Goal: Task Accomplishment & Management: Manage account settings

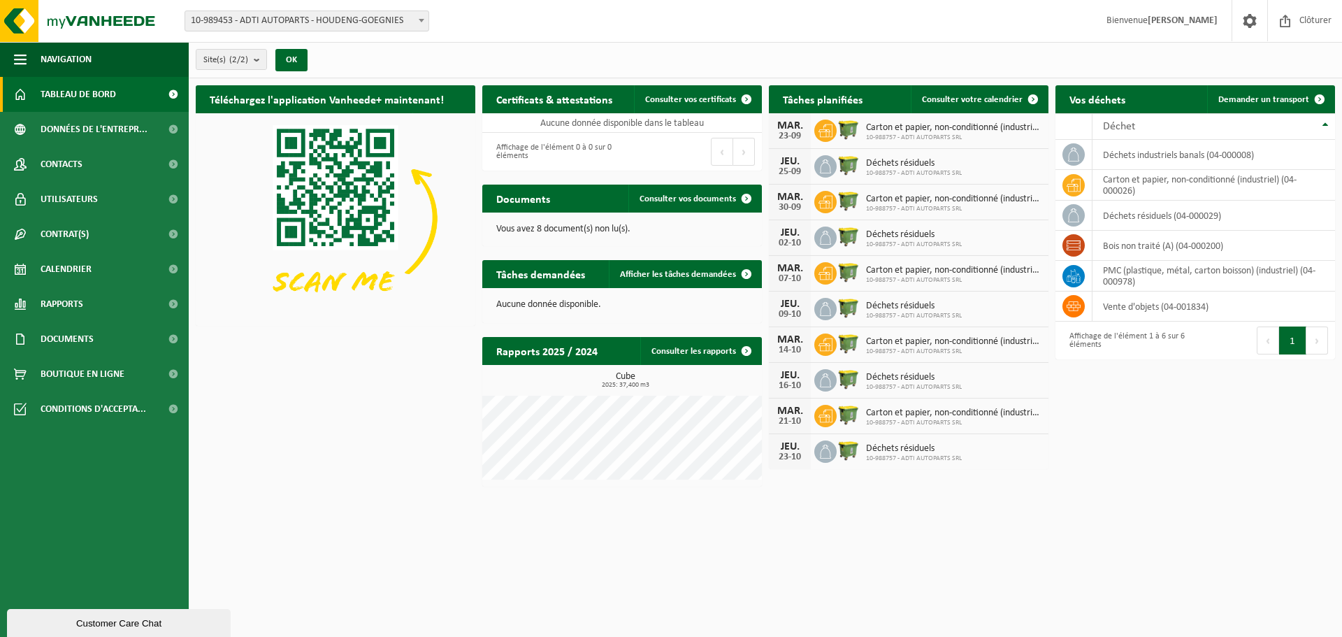
click at [984, 130] on span "Carton et papier, non-conditionné (industriel)" at bounding box center [953, 127] width 175 height 11
click at [832, 131] on icon at bounding box center [826, 131] width 14 height 14
click at [1031, 99] on span at bounding box center [1033, 99] width 28 height 28
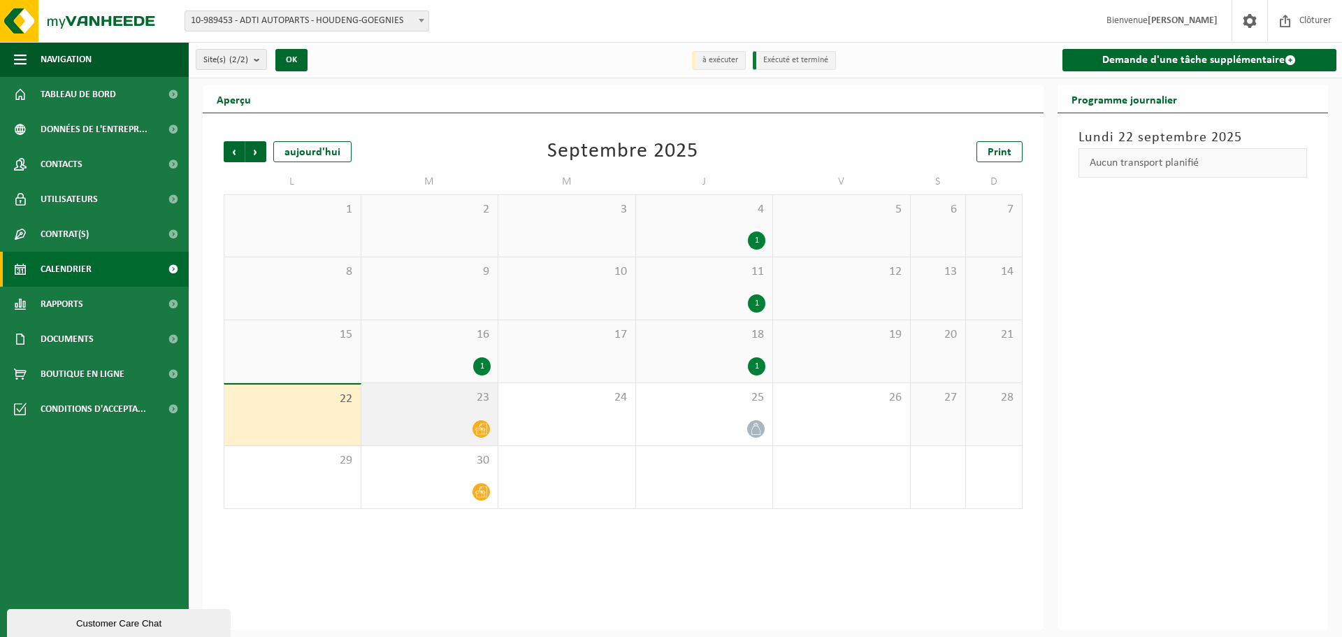
click at [482, 431] on icon at bounding box center [481, 429] width 12 height 12
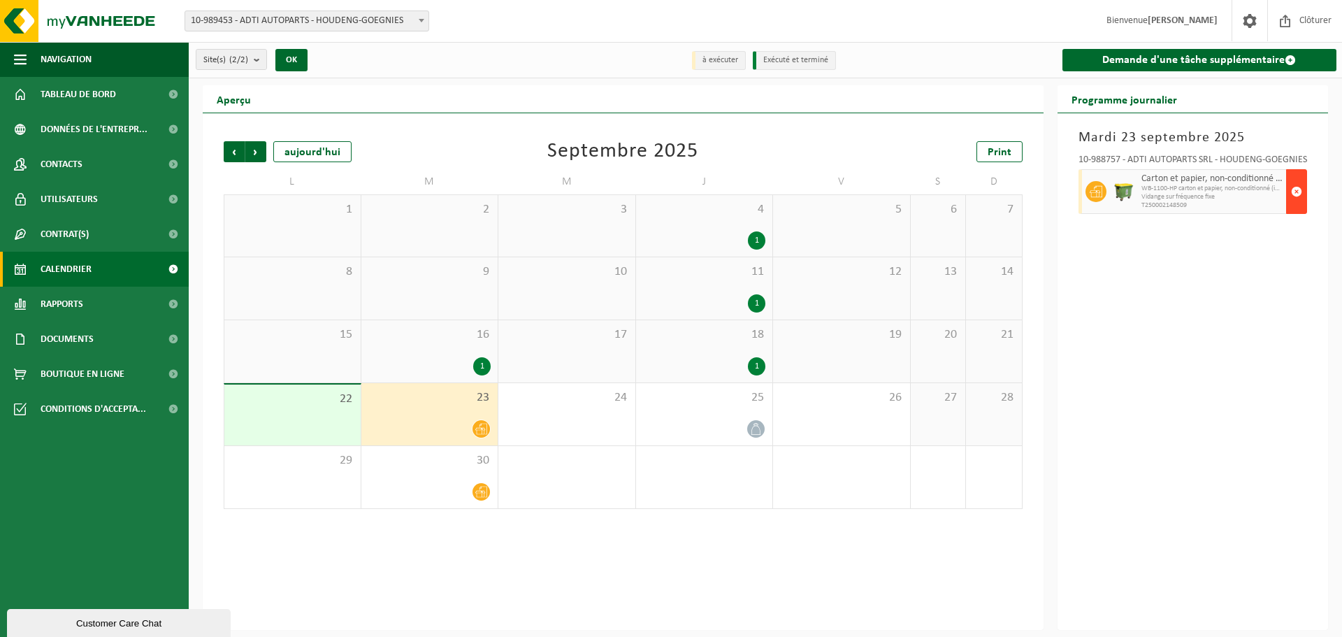
click at [1299, 192] on span "button" at bounding box center [1296, 192] width 11 height 28
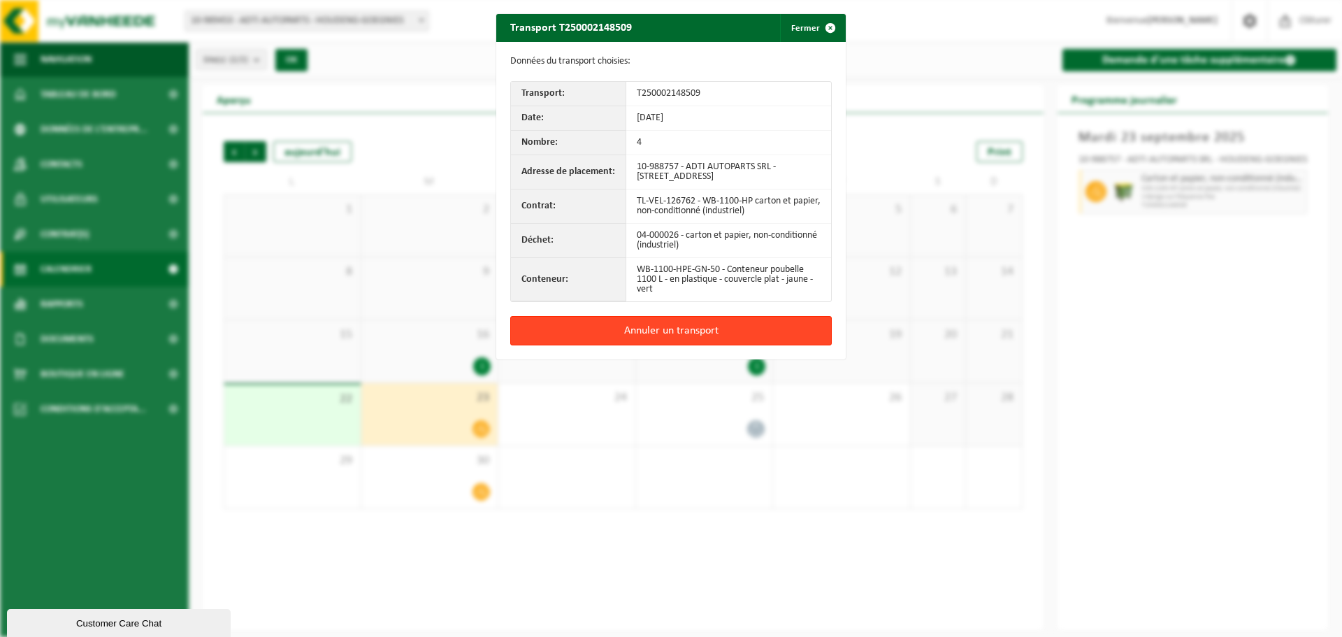
click at [587, 331] on button "Annuler un transport" at bounding box center [671, 330] width 322 height 29
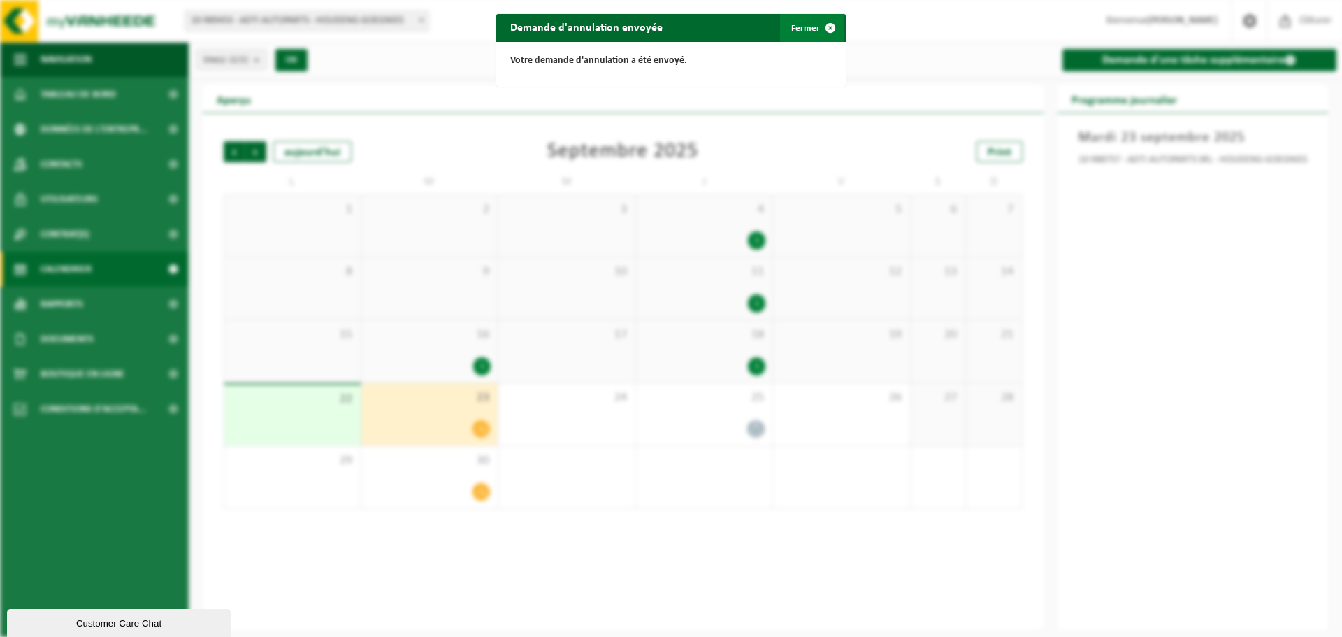
click at [820, 24] on span "button" at bounding box center [831, 28] width 28 height 28
